Goal: Information Seeking & Learning: Learn about a topic

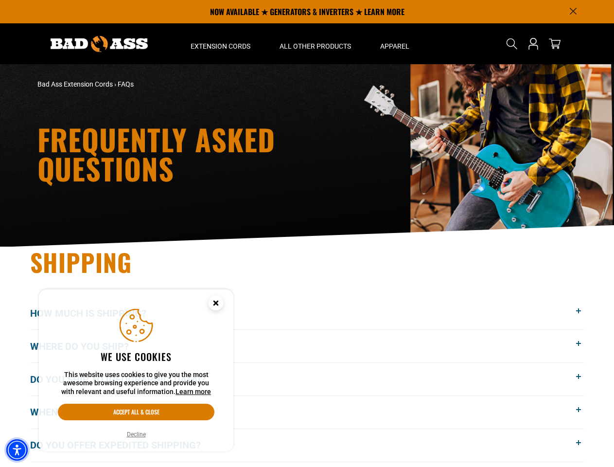
click at [17, 450] on img "Accessibility Menu" at bounding box center [16, 449] width 21 height 21
